Goal: Information Seeking & Learning: Check status

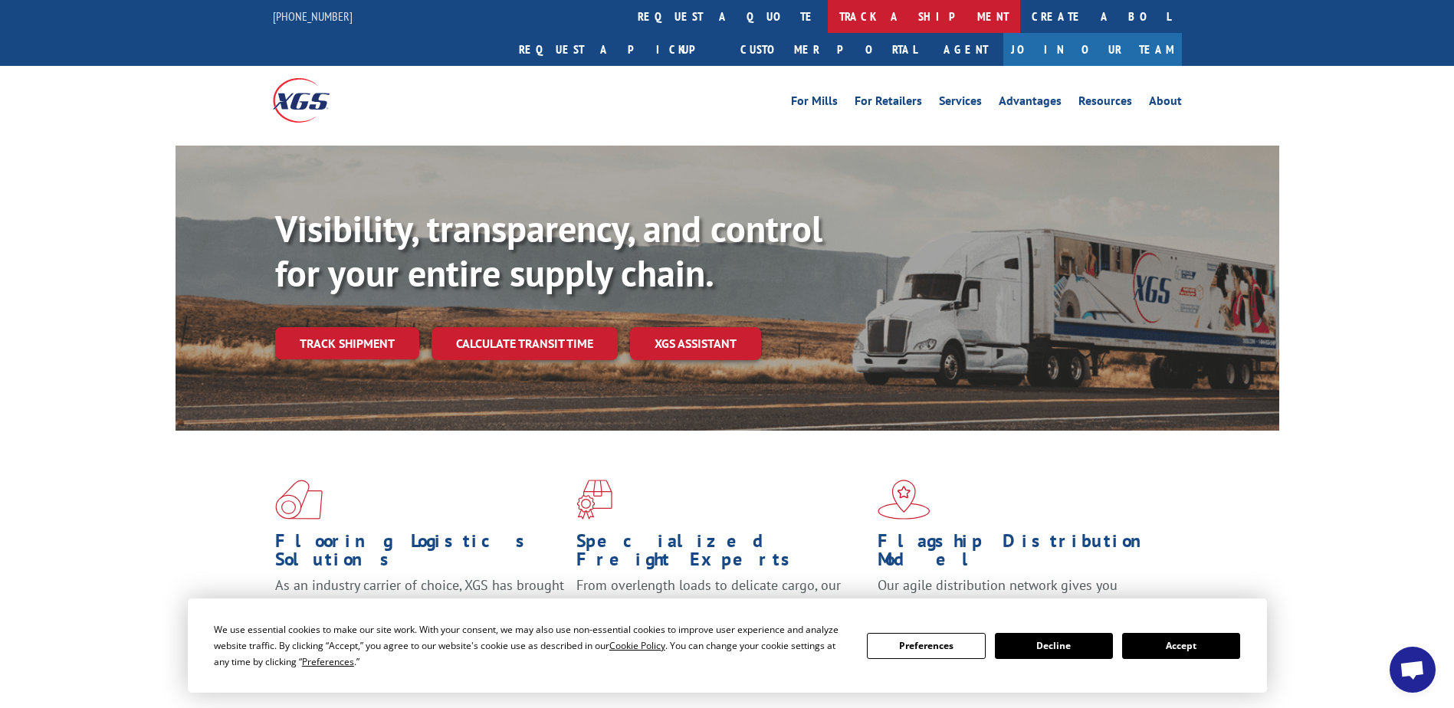
click at [828, 20] on link "track a shipment" at bounding box center [924, 16] width 192 height 33
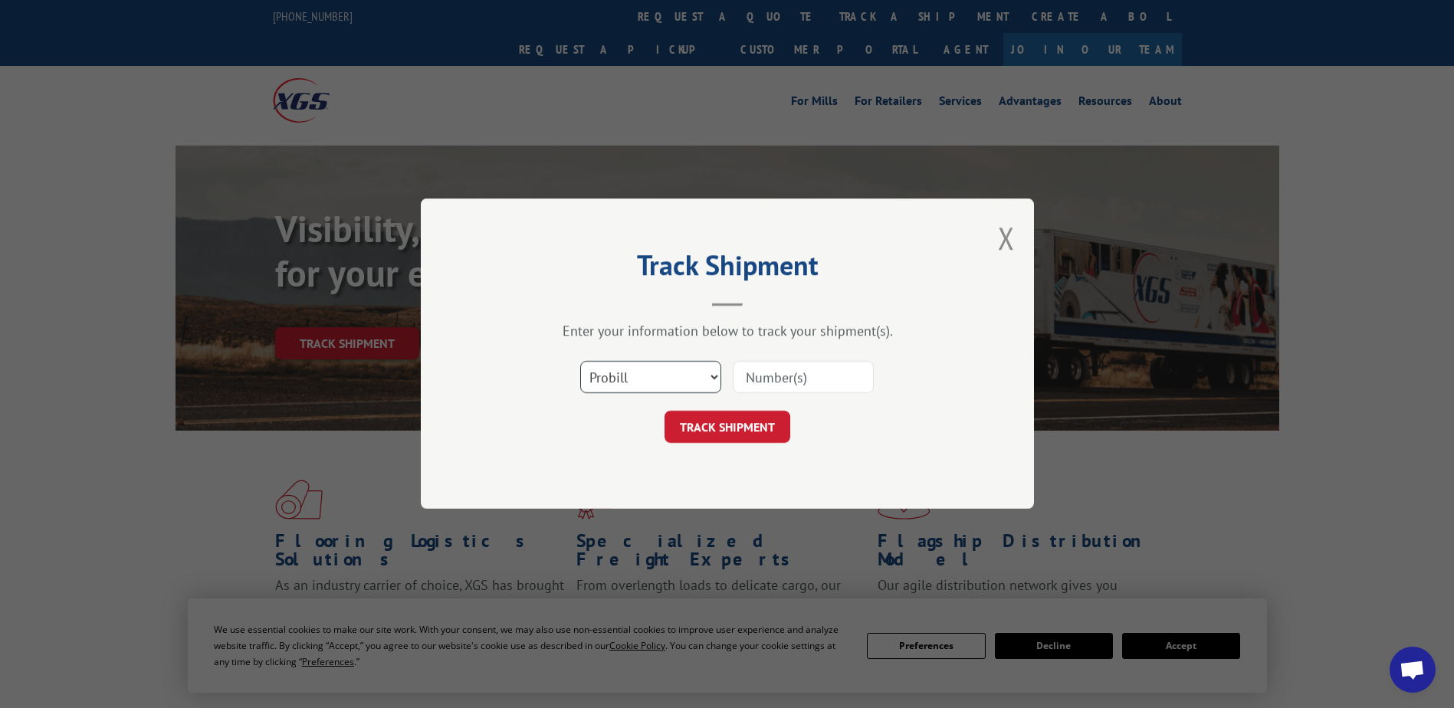
click at [638, 380] on select "Select category... Probill BOL PO" at bounding box center [650, 378] width 141 height 32
click at [580, 362] on select "Select category... Probill BOL PO" at bounding box center [650, 378] width 141 height 32
click at [1011, 227] on button "Close modal" at bounding box center [1006, 238] width 17 height 41
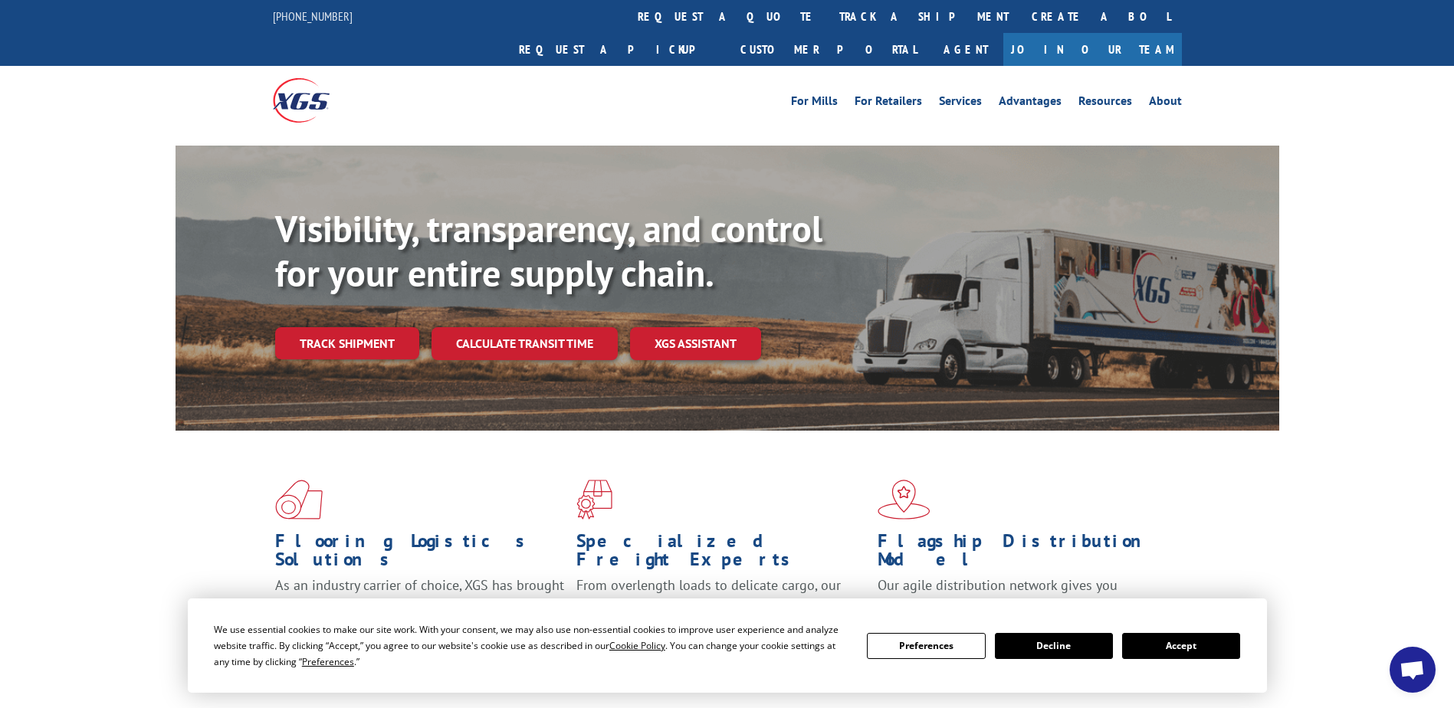
click at [1190, 648] on button "Accept" at bounding box center [1181, 646] width 118 height 26
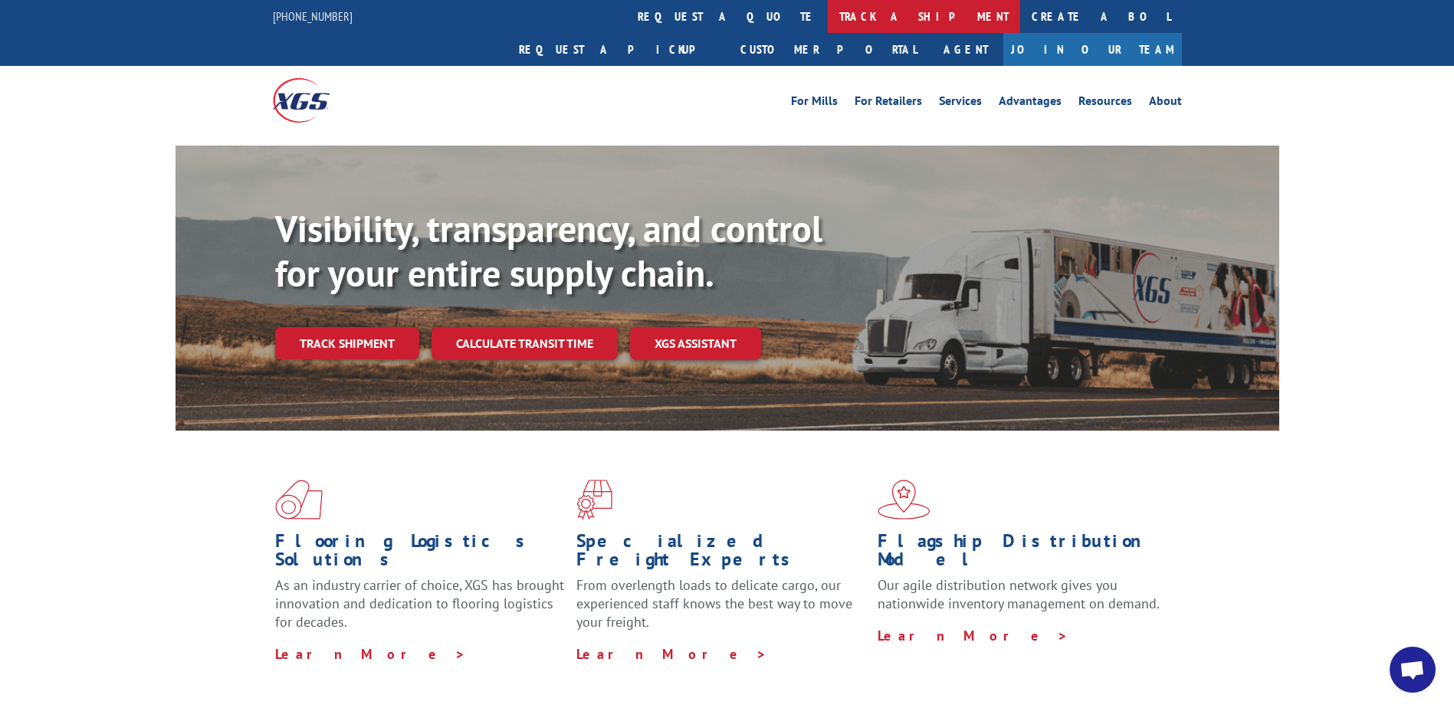
click at [828, 25] on link "track a shipment" at bounding box center [924, 16] width 192 height 33
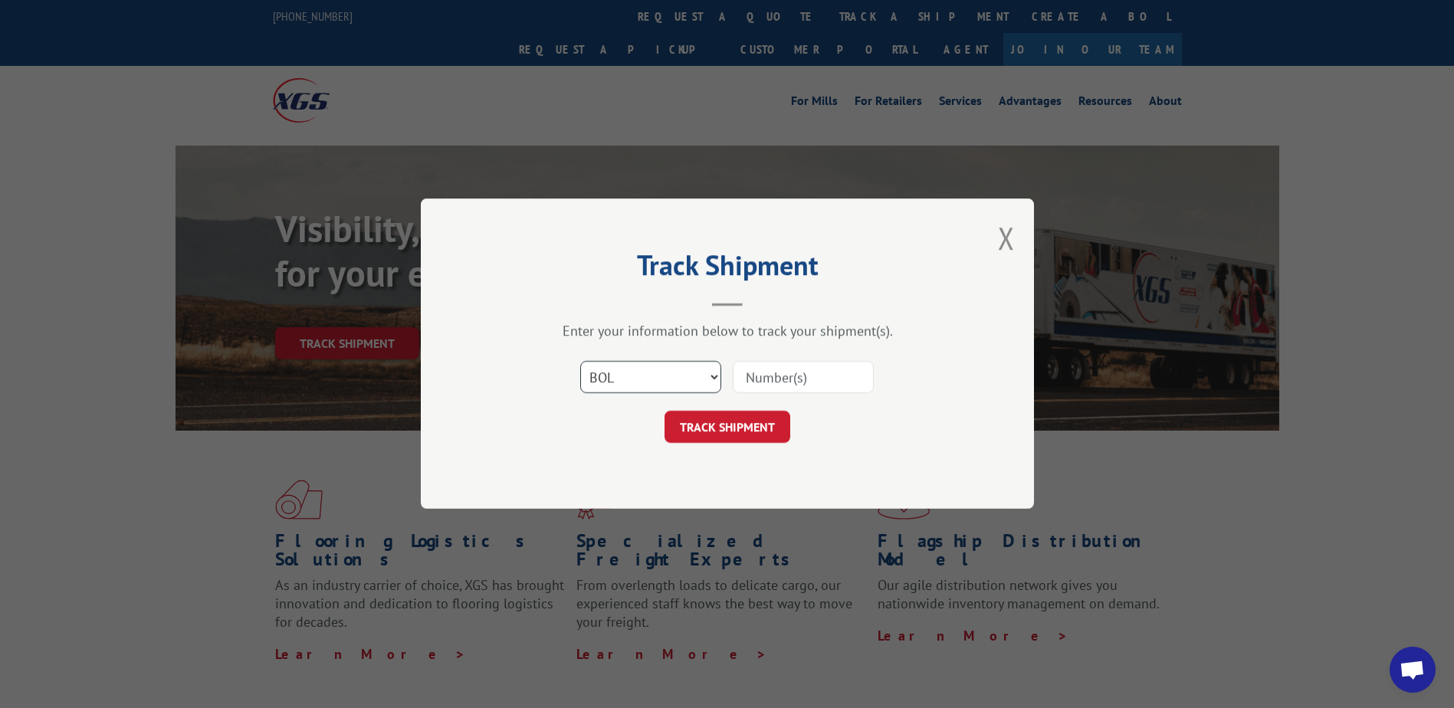
drag, startPoint x: 679, startPoint y: 386, endPoint x: 675, endPoint y: 396, distance: 11.4
click at [679, 386] on select "Select category... Probill BOL PO" at bounding box center [650, 378] width 141 height 32
select select "probill"
click at [580, 362] on select "Select category... Probill BOL PO" at bounding box center [650, 378] width 141 height 32
click at [793, 382] on input at bounding box center [803, 378] width 141 height 32
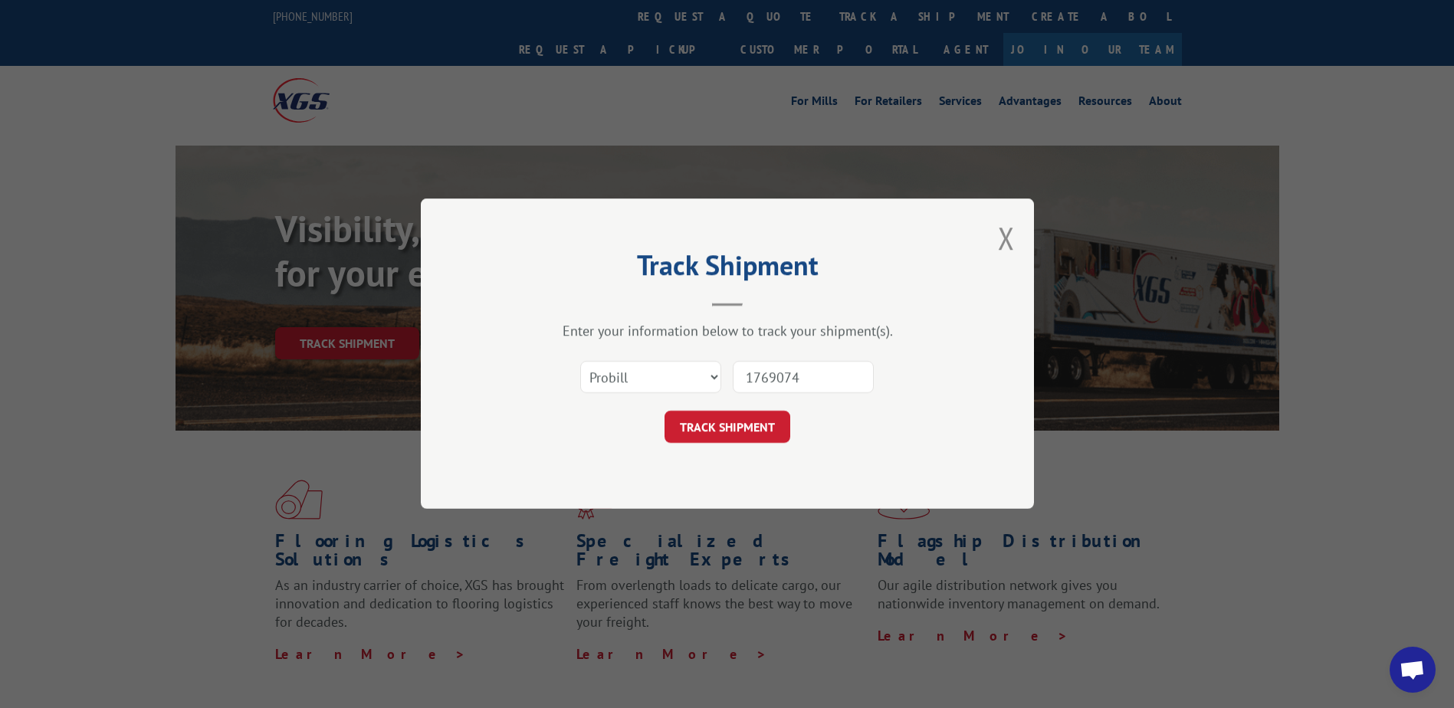
type input "17690741"
click button "TRACK SHIPMENT" at bounding box center [728, 428] width 126 height 32
